Goal: Information Seeking & Learning: Learn about a topic

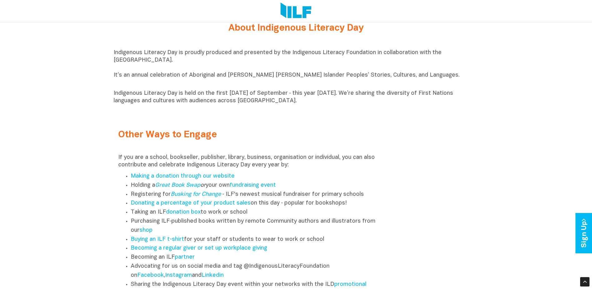
scroll to position [687, 0]
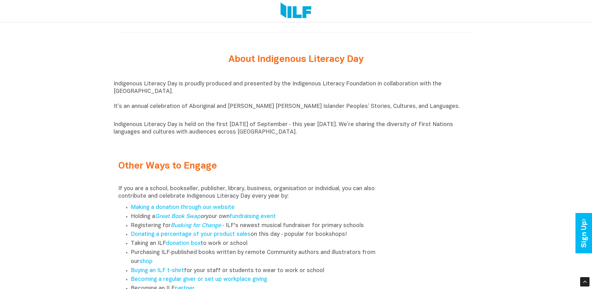
drag, startPoint x: 300, startPoint y: 136, endPoint x: 111, endPoint y: 88, distance: 195.4
copy div "Indigenous Literacy Day is proudly produced and presented by the Indigenous Lit…"
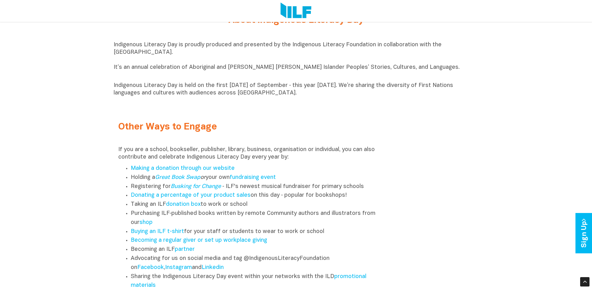
scroll to position [781, 0]
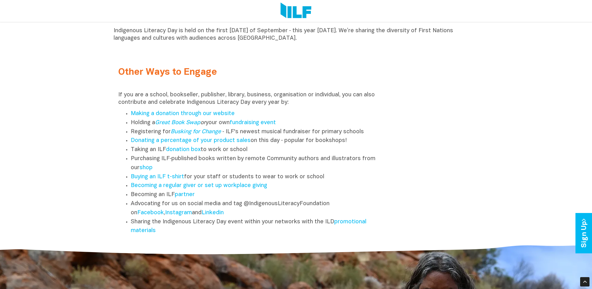
drag, startPoint x: 166, startPoint y: 238, endPoint x: 124, endPoint y: 116, distance: 129.5
click at [124, 116] on ul "Making a donation through our website Holding a Great Book Swap or your own fun…" at bounding box center [250, 172] width 265 height 126
copy ul "Making a donation through our website Holding a Great Book Swap or your own fun…"
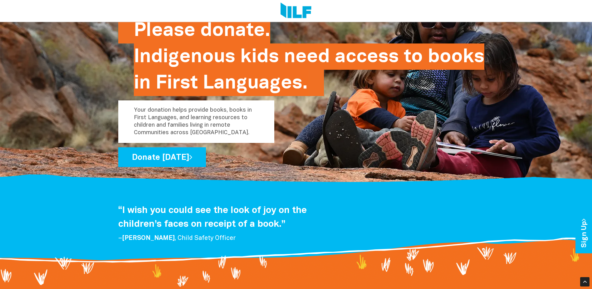
scroll to position [1062, 0]
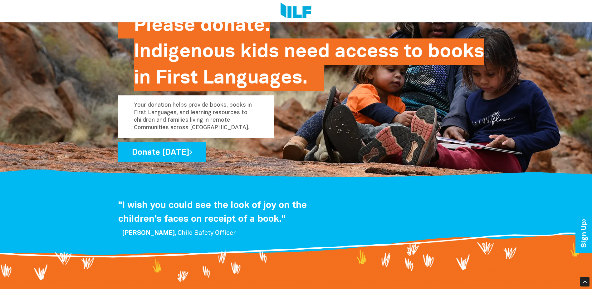
click at [423, 225] on div "“I wish you could see the look of joy on the children’s faces on receipt of a b…" at bounding box center [296, 219] width 365 height 42
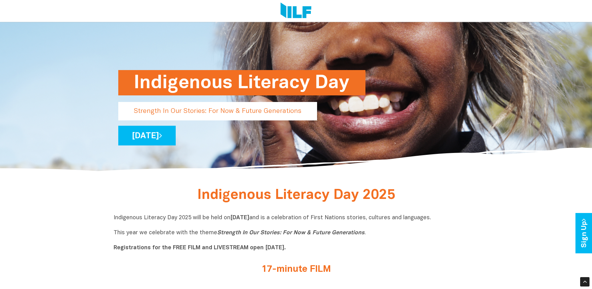
scroll to position [85, 0]
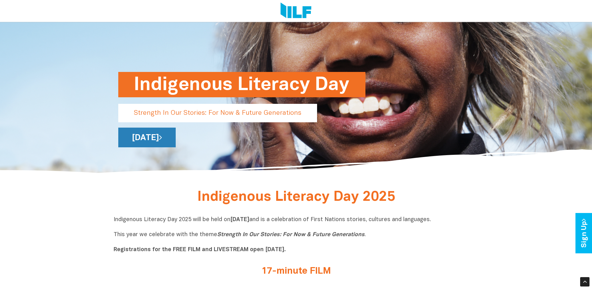
click at [176, 139] on link "[DATE]" at bounding box center [146, 137] width 57 height 20
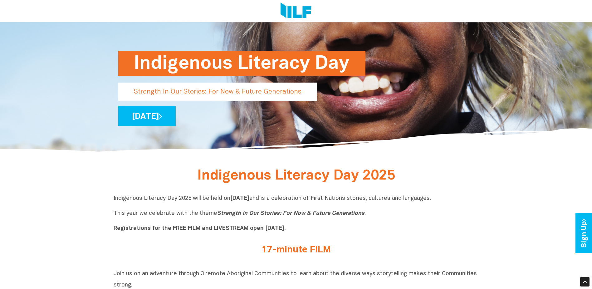
scroll to position [125, 0]
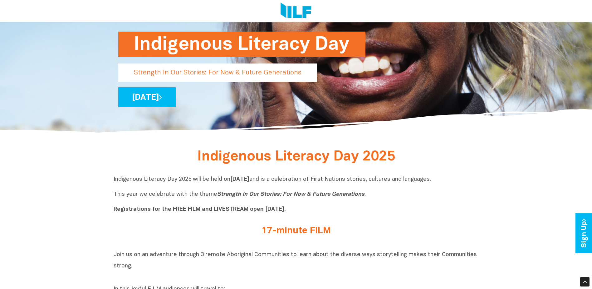
drag, startPoint x: 132, startPoint y: 72, endPoint x: 280, endPoint y: 67, distance: 147.8
click at [280, 67] on p "Strength In Our Stories: For Now & Future Generations" at bounding box center [217, 72] width 199 height 18
drag, startPoint x: 262, startPoint y: 73, endPoint x: 184, endPoint y: 71, distance: 77.8
click at [184, 71] on p "Strength In Our Stories: For Now & Future Generations" at bounding box center [217, 72] width 199 height 18
click at [180, 72] on p "Strength In Our Stories: For Now & Future Generations" at bounding box center [217, 72] width 199 height 18
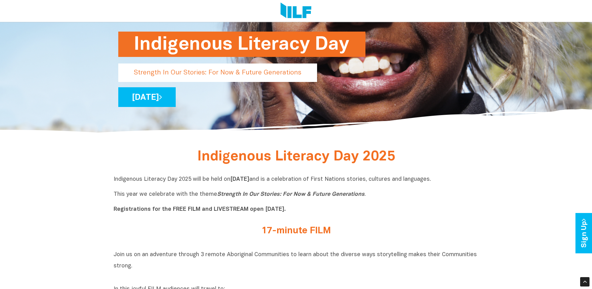
click at [286, 206] on p "Indigenous Literacy Day 2025 will be held [DATE][DATE] and is a celebration of …" at bounding box center [296, 194] width 365 height 37
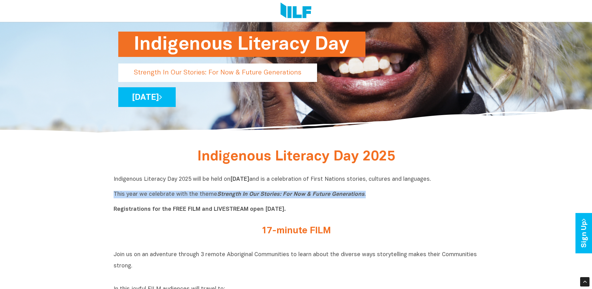
drag, startPoint x: 348, startPoint y: 194, endPoint x: 107, endPoint y: 192, distance: 241.4
copy p "This year we celebrate with the theme Strength In Our Stories: For Now & Future…"
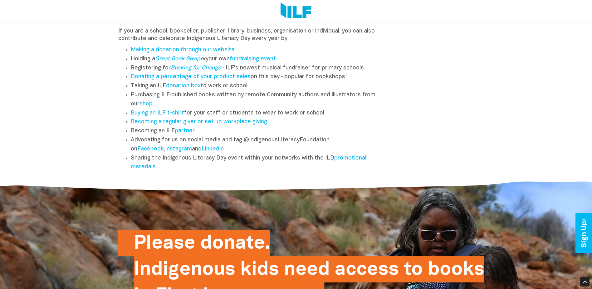
scroll to position [782, 0]
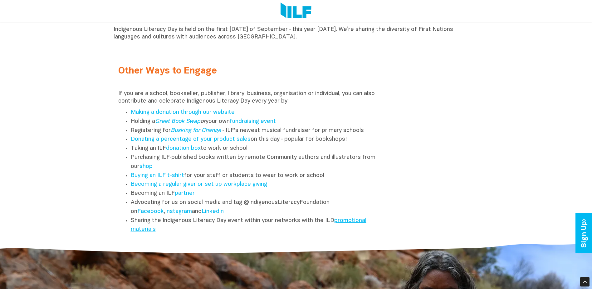
click at [342, 223] on link "promotional materials" at bounding box center [249, 225] width 236 height 14
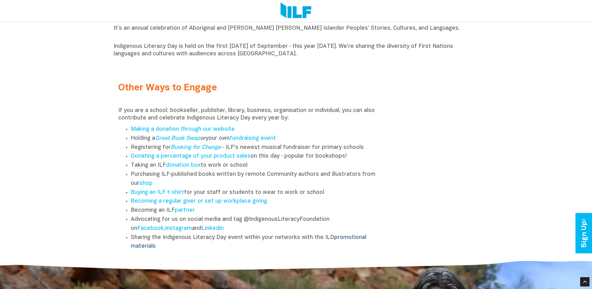
scroll to position [751, 0]
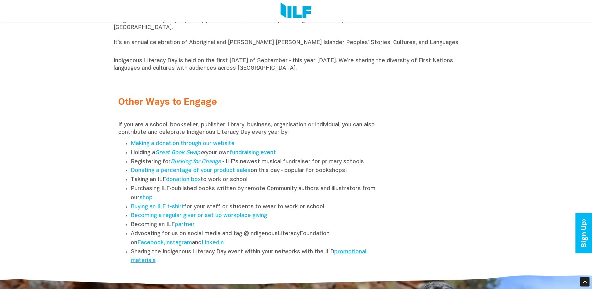
click at [344, 255] on link "promotional materials" at bounding box center [249, 256] width 236 height 14
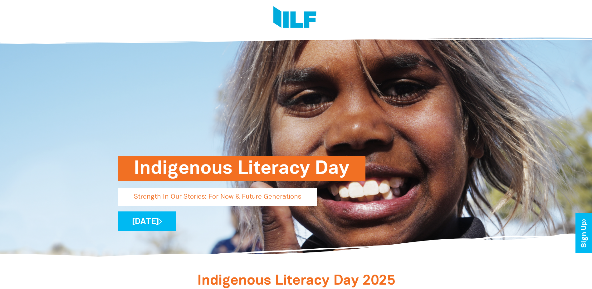
scroll to position [0, 0]
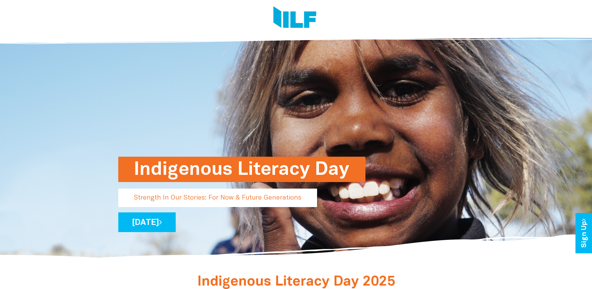
click at [297, 23] on img at bounding box center [295, 17] width 43 height 23
